Goal: Task Accomplishment & Management: Manage account settings

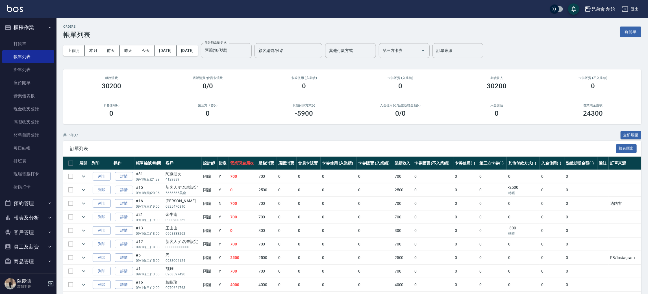
click at [18, 201] on button "預約管理" at bounding box center [28, 203] width 52 height 15
drag, startPoint x: 35, startPoint y: 233, endPoint x: 33, endPoint y: 222, distance: 11.1
click at [35, 233] on link "單日預約紀錄" at bounding box center [28, 232] width 52 height 13
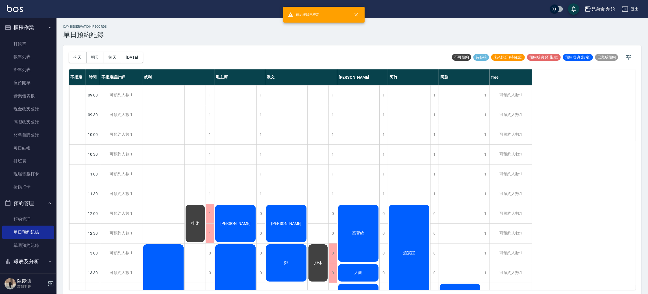
click at [66, 58] on div "今天 明天 後天 2025/09/20 不可預約 待審核 未來預訂 (待確認) 預約成功 (不指定) 預約成功 (指定) 已完成預約 不指定 時間 不指定設計…" at bounding box center [352, 170] width 578 height 251
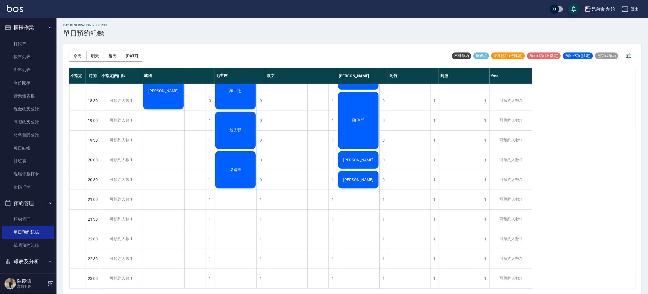
scroll to position [248, 0]
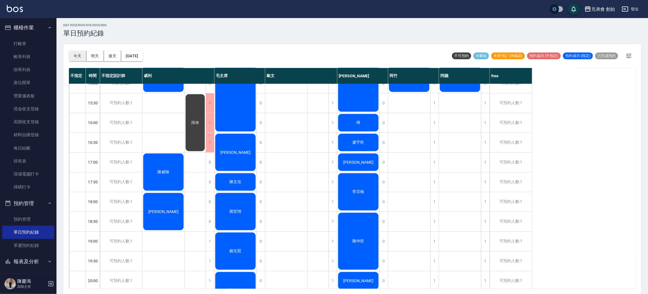
click at [79, 54] on button "今天" at bounding box center [78, 56] width 18 height 10
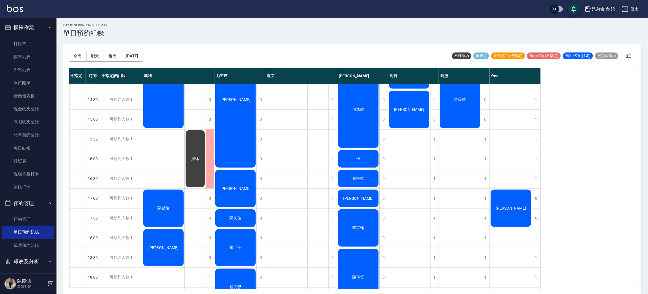
scroll to position [85, 0]
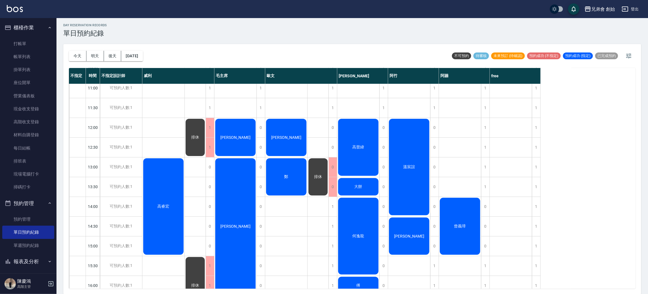
drag, startPoint x: 75, startPoint y: 57, endPoint x: 97, endPoint y: 62, distance: 22.5
click at [75, 57] on button "今天" at bounding box center [78, 56] width 18 height 10
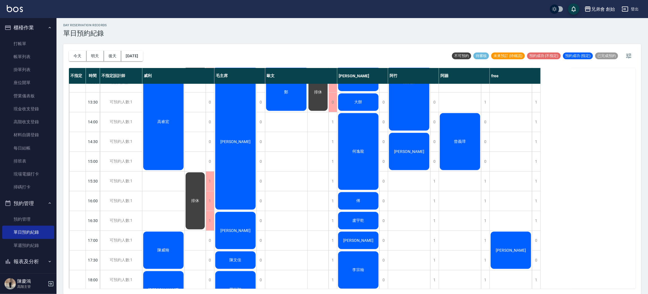
scroll to position [212, 0]
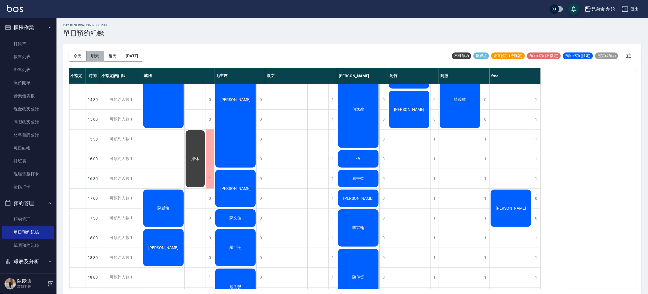
click at [95, 57] on button "明天" at bounding box center [95, 56] width 18 height 10
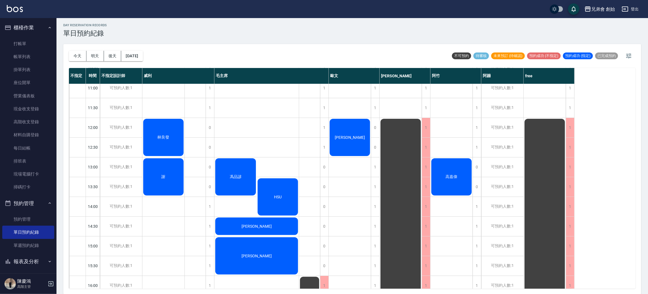
scroll to position [212, 0]
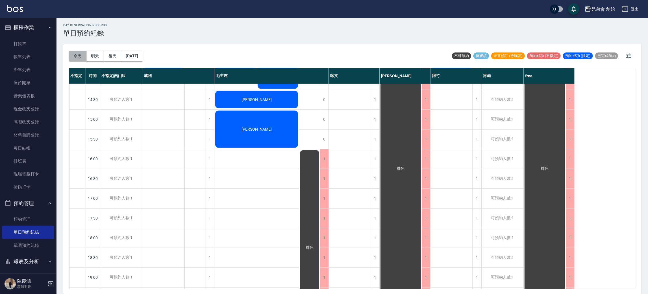
click at [82, 54] on button "今天" at bounding box center [78, 56] width 18 height 10
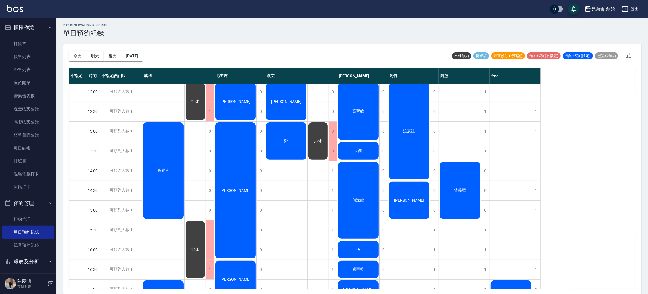
scroll to position [163, 0]
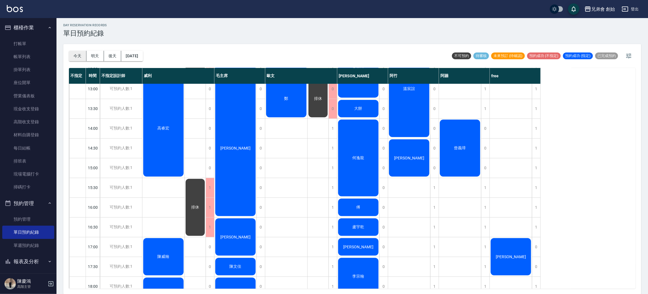
click at [72, 55] on button "今天" at bounding box center [78, 56] width 18 height 10
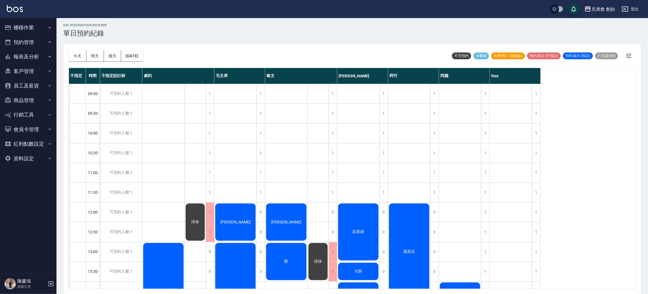
scroll to position [85, 0]
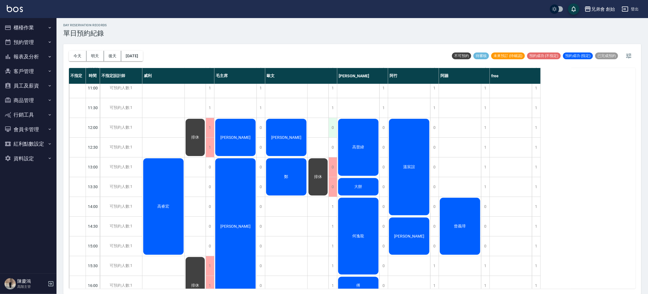
click at [333, 124] on div "0" at bounding box center [332, 127] width 8 height 19
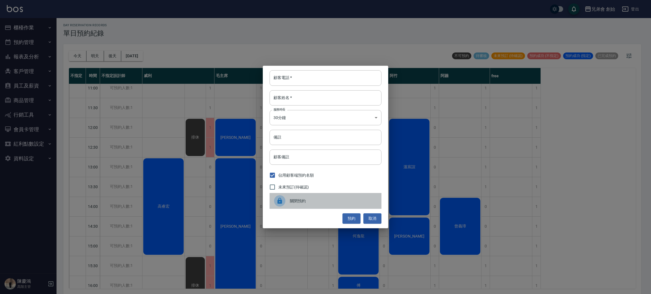
click at [300, 206] on div "關閉預約" at bounding box center [325, 201] width 112 height 16
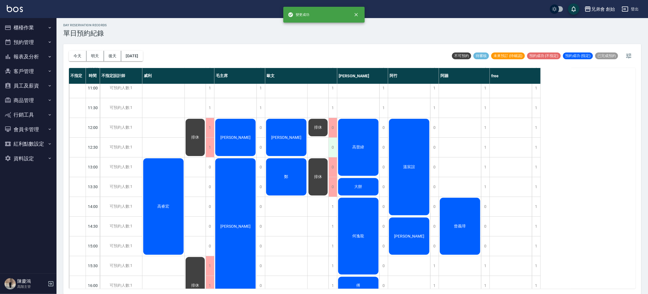
click at [331, 149] on div "0" at bounding box center [332, 147] width 8 height 19
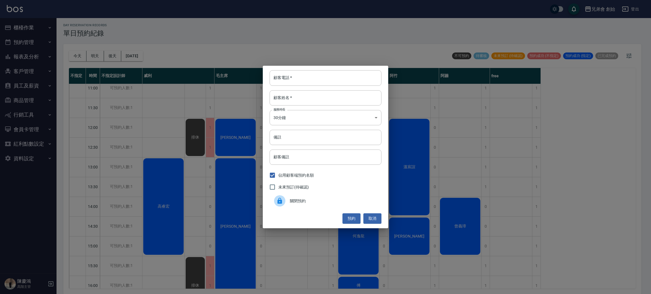
click at [306, 192] on label "未來預訂(待確認)" at bounding box center [287, 187] width 42 height 12
click at [278, 192] on input "未來預訂(待確認)" at bounding box center [272, 187] width 12 height 12
click at [307, 182] on label "未來預訂(待確認)" at bounding box center [287, 187] width 42 height 12
click at [278, 182] on input "未來預訂(待確認)" at bounding box center [272, 187] width 12 height 12
checkbox input "false"
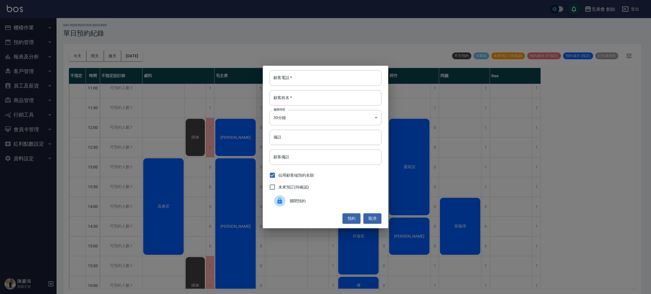
click at [299, 202] on span "關閉預約" at bounding box center [333, 201] width 87 height 6
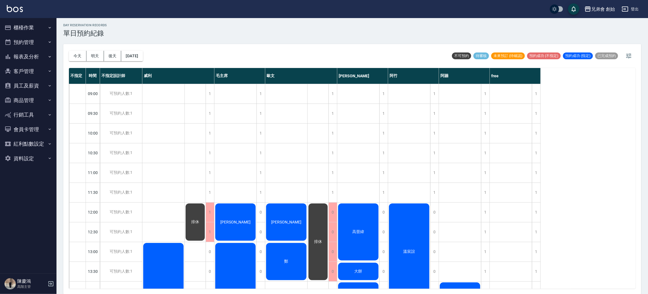
scroll to position [169, 0]
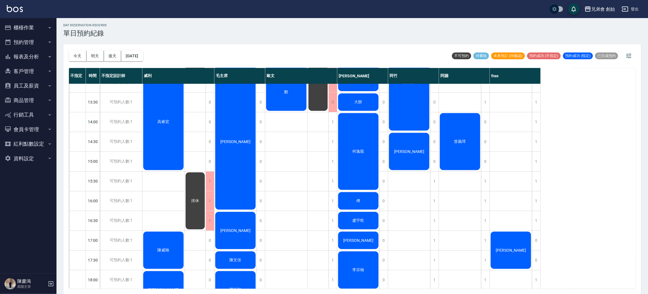
click at [457, 145] on div "曾義璋" at bounding box center [460, 141] width 42 height 59
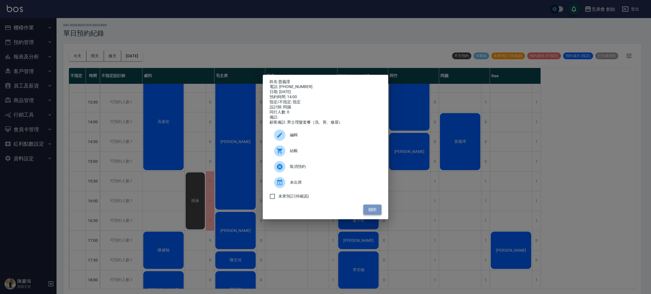
click at [373, 212] on button "關閉" at bounding box center [372, 210] width 18 height 10
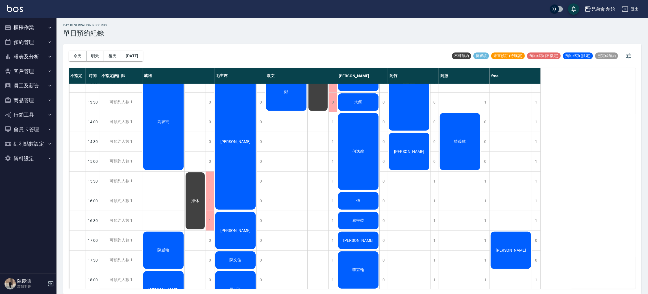
scroll to position [85, 0]
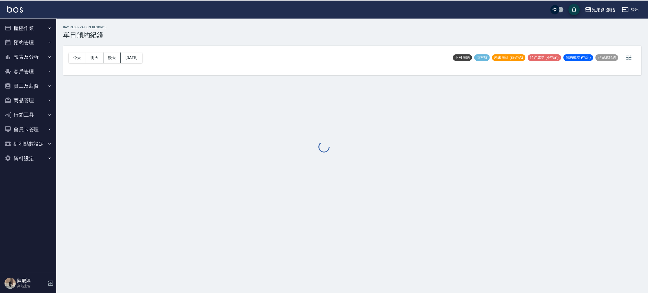
scroll to position [1, 0]
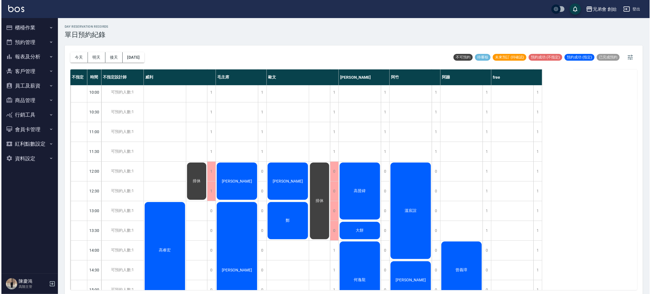
scroll to position [169, 0]
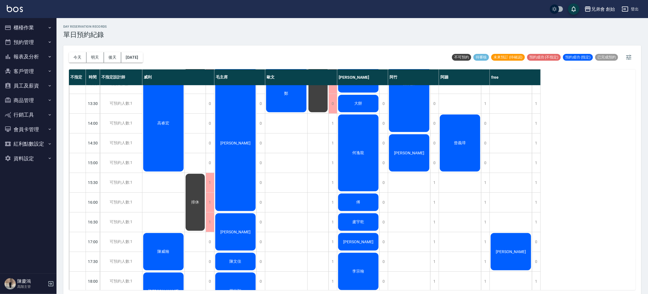
click at [461, 129] on div "曾義璋" at bounding box center [460, 143] width 42 height 59
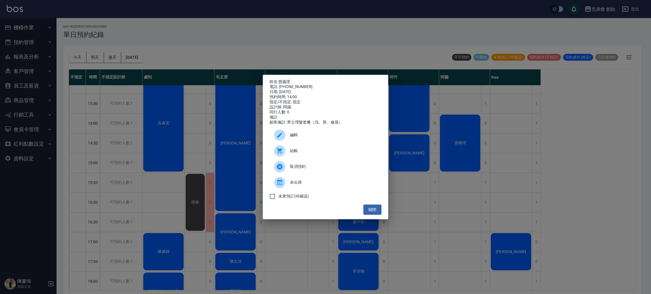
click at [465, 127] on div "姓名: 曾義璋 電話: 0986552676 日期: 2025/09/20 預約時間: 14:00 指定/不指定: 指定 設計師: 阿蹦 同行人數: 0 備註…" at bounding box center [325, 147] width 651 height 294
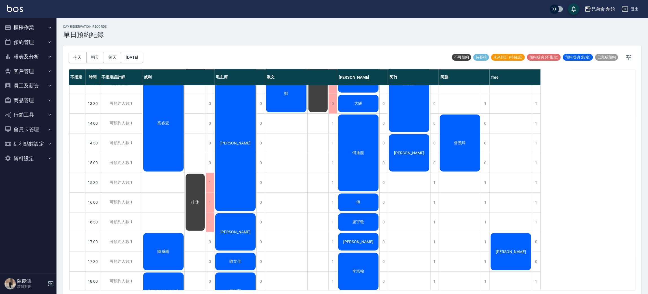
drag, startPoint x: 465, startPoint y: 127, endPoint x: 470, endPoint y: 133, distance: 8.2
click at [470, 133] on div "曾義璋" at bounding box center [460, 143] width 42 height 59
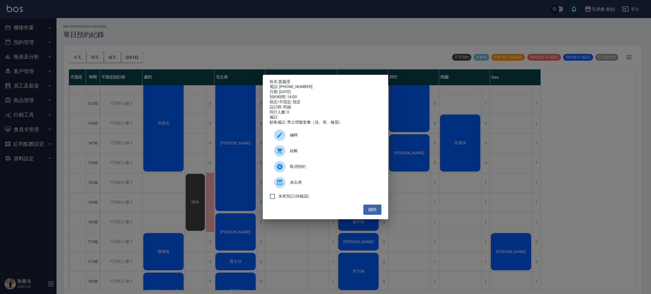
click at [348, 138] on span "編輯" at bounding box center [333, 135] width 87 height 6
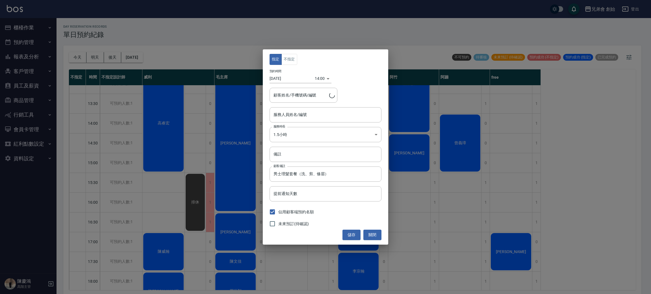
type input "阿蹦(無代號)"
type input "[PERSON_NAME]/0986552676"
click at [325, 81] on div "14:00 1758348000000" at bounding box center [323, 78] width 17 height 9
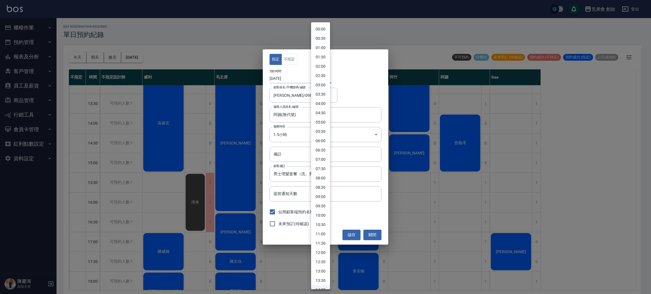
click at [323, 76] on body "兄弟會 創始 登出 櫃檯作業 打帳單 帳單列表 掛單列表 座位開單 營業儀表板 現金收支登錄 高階收支登錄 材料自購登錄 每日結帳 排班表 現場電腦打卡 掃碼…" at bounding box center [325, 148] width 651 height 296
click at [323, 45] on li "01:00" at bounding box center [320, 42] width 19 height 9
type input "1758301200000"
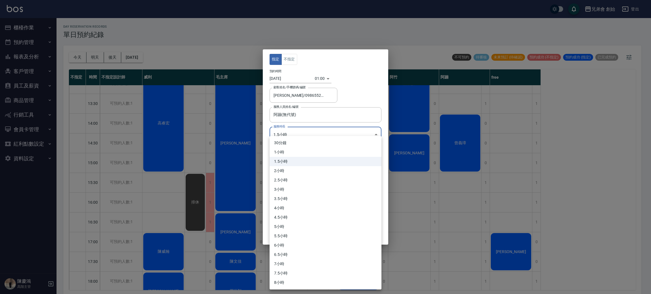
click at [347, 138] on body "兄弟會 創始 登出 櫃檯作業 打帳單 帳單列表 掛單列表 座位開單 營業儀表板 現金收支登錄 高階收支登錄 材料自購登錄 每日結帳 排班表 現場電腦打卡 掃碼…" at bounding box center [325, 148] width 651 height 296
click at [319, 154] on li "1小時" at bounding box center [325, 152] width 112 height 9
type input "2"
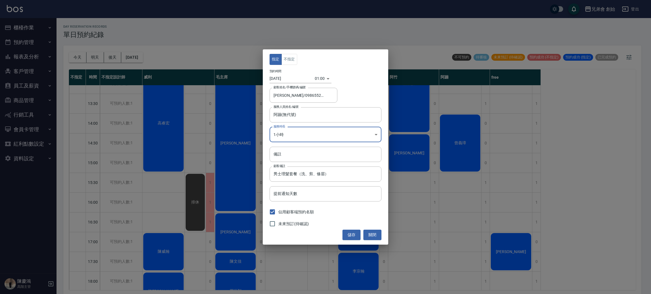
click at [351, 231] on button "儲存" at bounding box center [351, 235] width 18 height 10
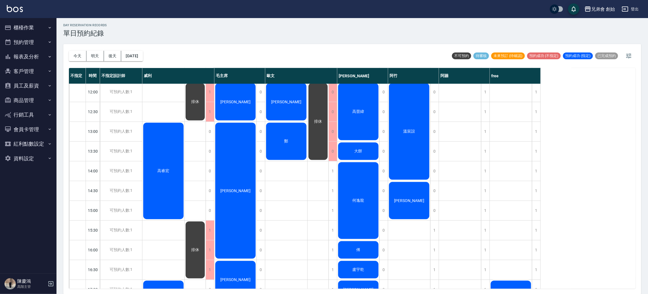
scroll to position [352, 0]
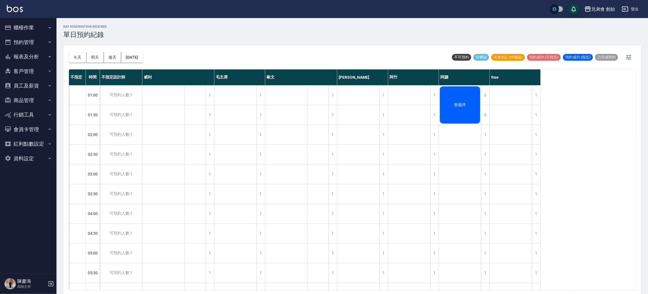
click at [454, 104] on span "曾義璋" at bounding box center [460, 105] width 14 height 5
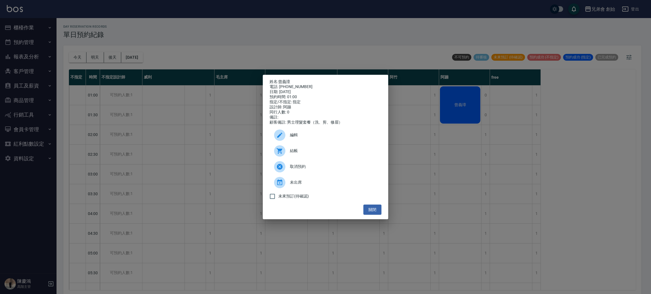
click at [350, 138] on span "編輯" at bounding box center [333, 135] width 87 height 6
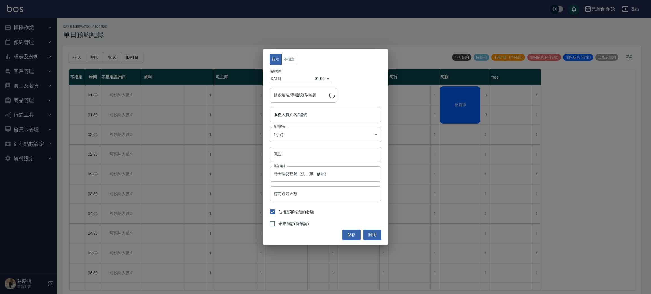
type input "阿蹦(無代號)"
type input "[PERSON_NAME]/0986552676"
click at [320, 76] on body "兄弟會 創始 登出 櫃檯作業 打帳單 帳單列表 掛單列表 座位開單 營業儀表板 現金收支登錄 高階收支登錄 材料自購登錄 每日結帳 排班表 現場電腦打卡 掃碼…" at bounding box center [325, 148] width 651 height 296
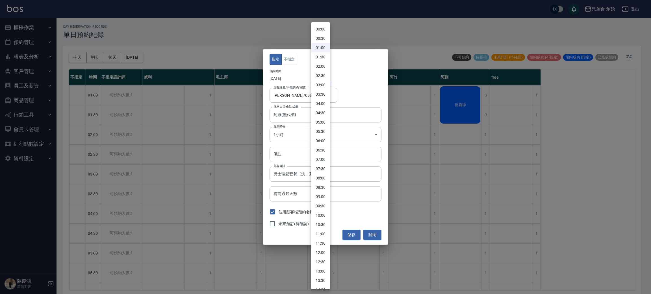
click at [321, 271] on li "13:00" at bounding box center [320, 271] width 19 height 9
type input "1758344400000"
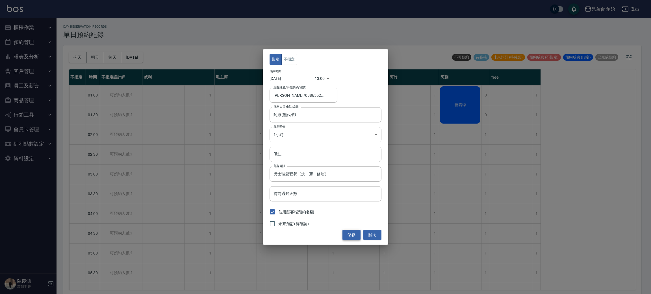
click at [352, 235] on button "儲存" at bounding box center [351, 235] width 18 height 10
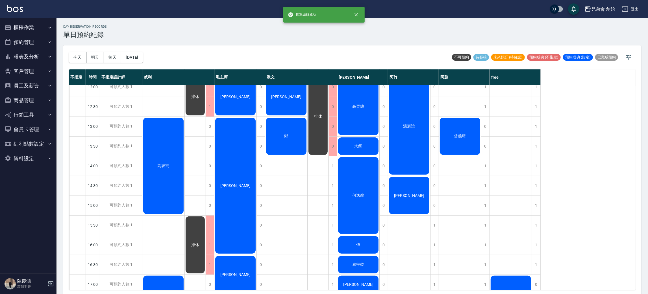
scroll to position [169, 0]
